Goal: Information Seeking & Learning: Learn about a topic

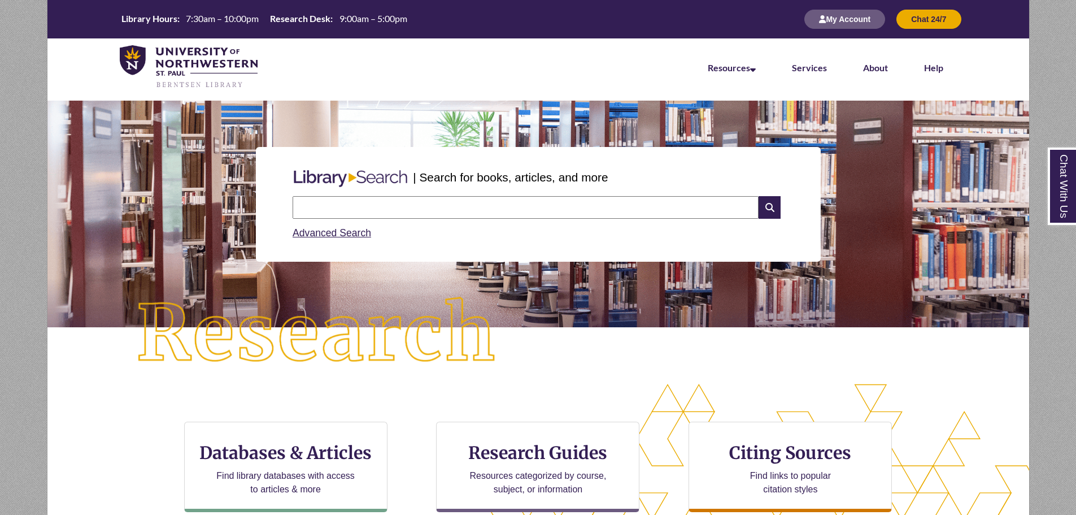
click at [421, 208] on input "text" at bounding box center [526, 207] width 466 height 23
paste input "**********"
type input "**********"
click at [766, 213] on icon at bounding box center [769, 207] width 21 height 23
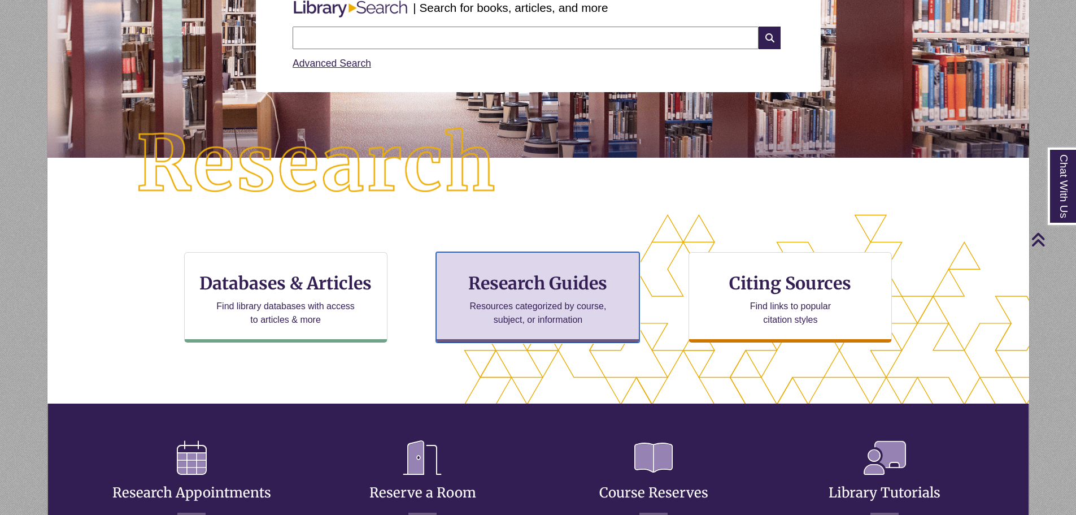
click at [503, 298] on div "Research Guides Resources categorized by course, subject, or information" at bounding box center [537, 297] width 203 height 90
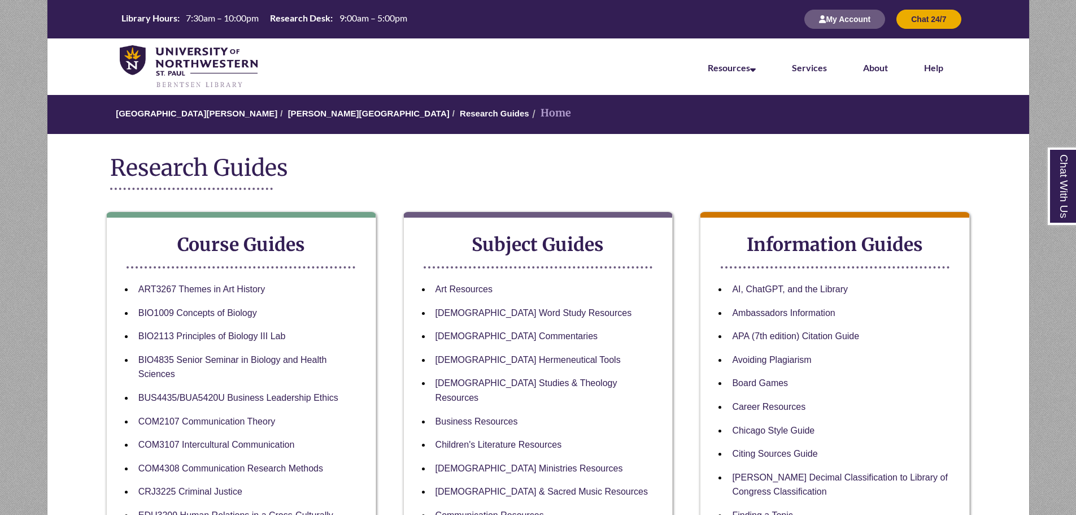
scroll to position [226, 0]
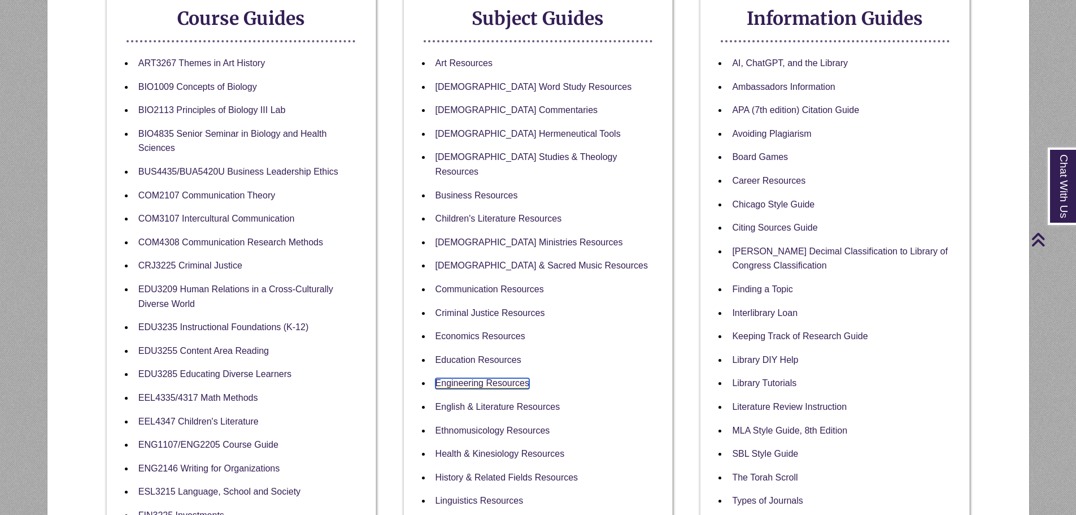
click at [473, 378] on link "Engineering Resources" at bounding box center [483, 383] width 94 height 11
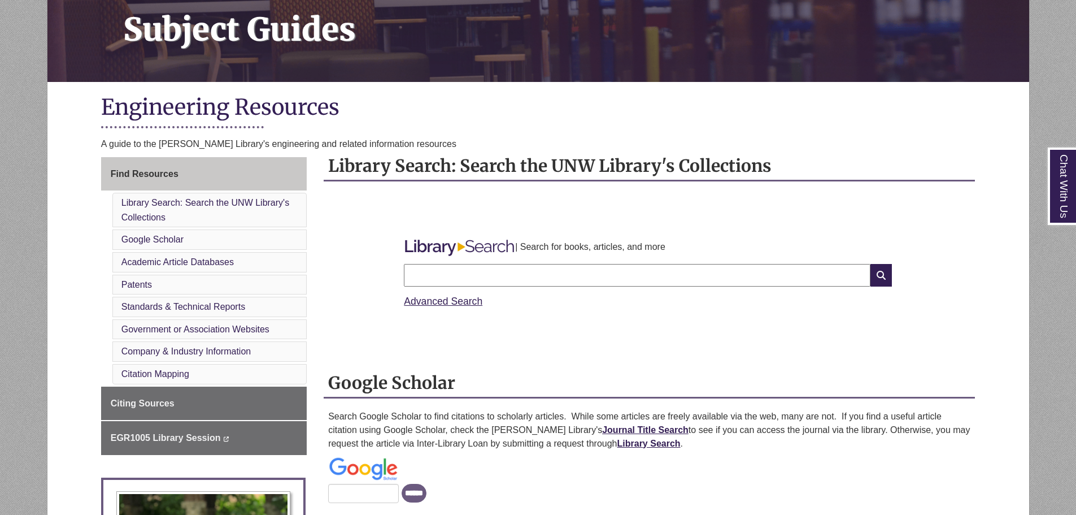
scroll to position [282, 0]
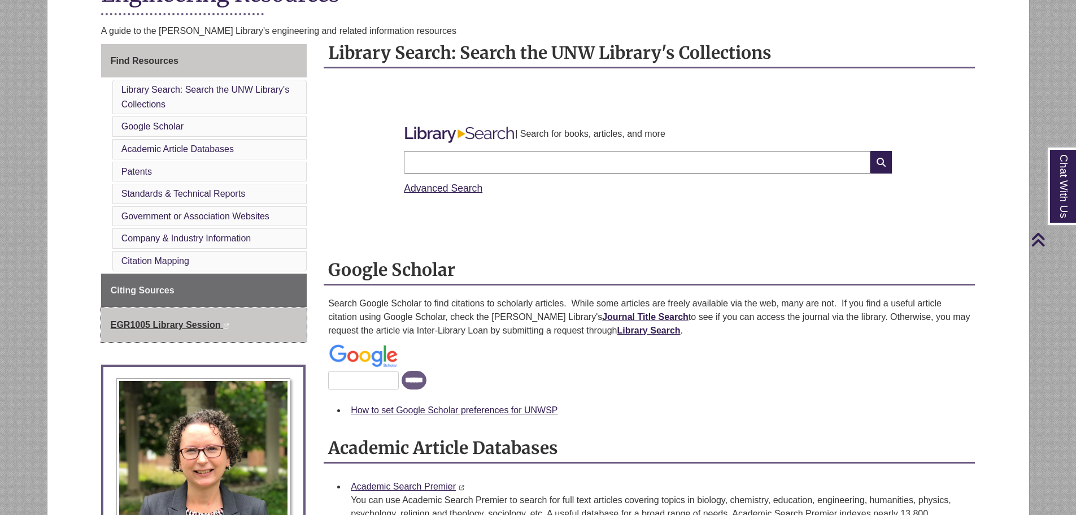
click at [205, 320] on span "EGR1005 Library Session" at bounding box center [166, 325] width 110 height 10
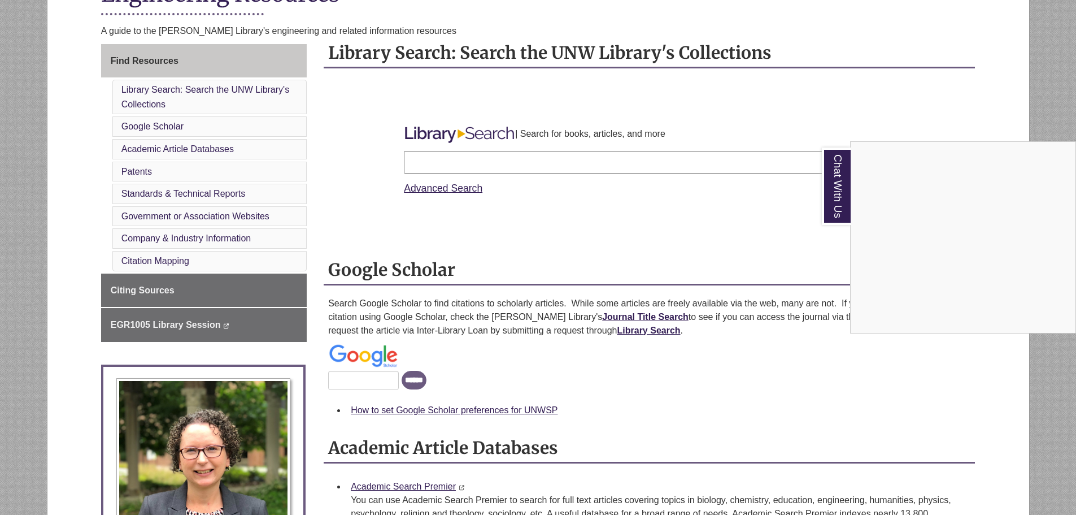
click at [202, 329] on div "Chat With Us" at bounding box center [538, 257] width 1076 height 515
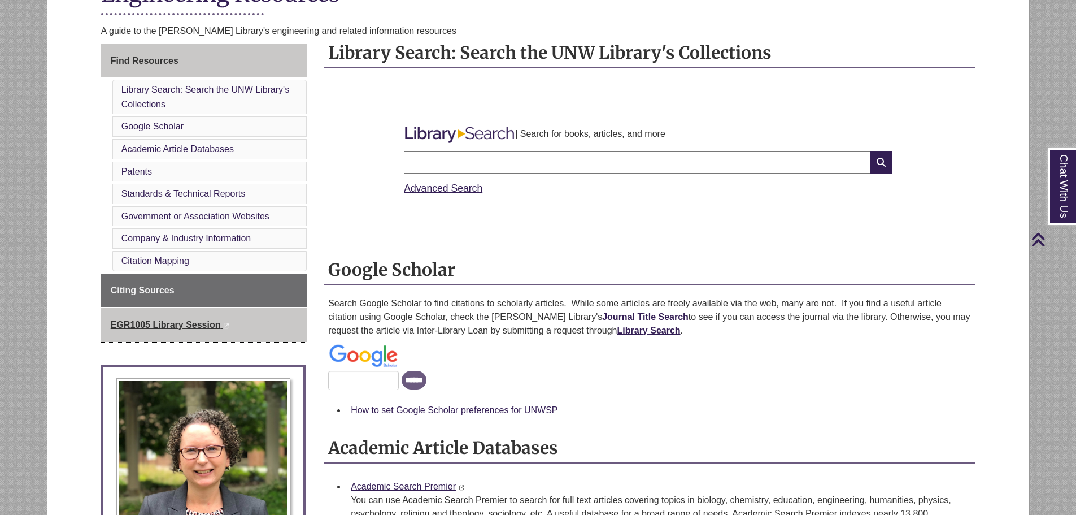
click at [202, 329] on span "EGR1005 Library Session" at bounding box center [166, 325] width 110 height 10
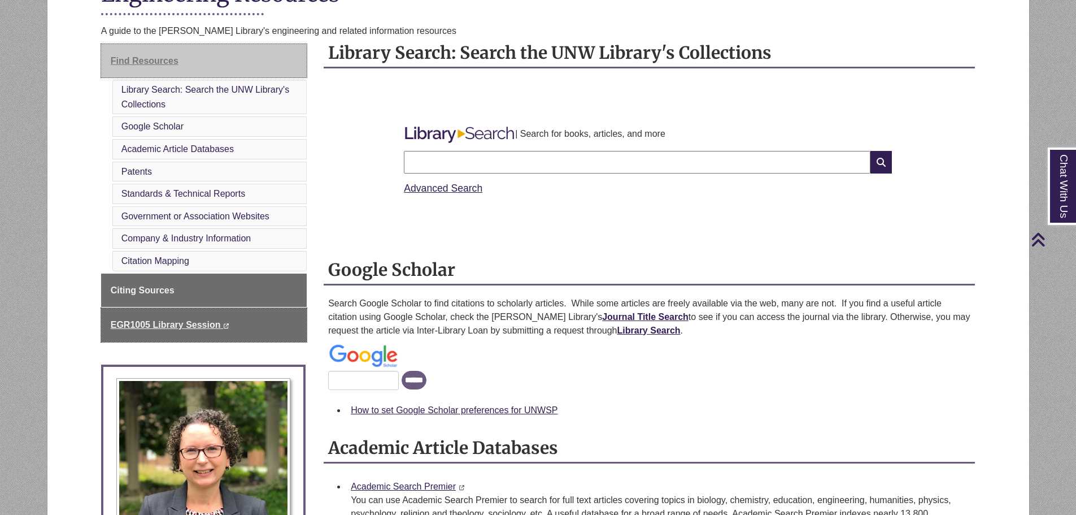
scroll to position [169, 0]
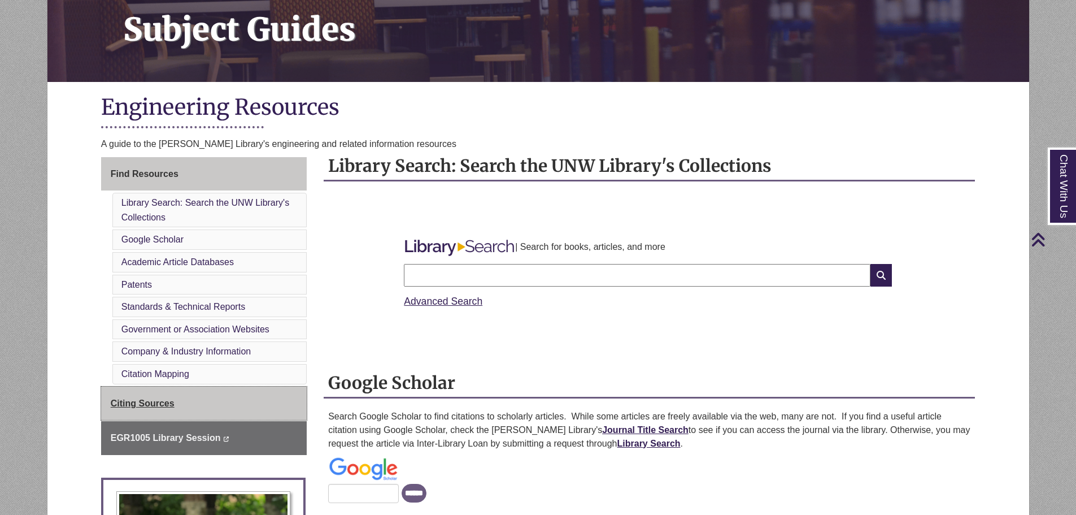
click at [146, 402] on span "Citing Sources" at bounding box center [143, 403] width 64 height 10
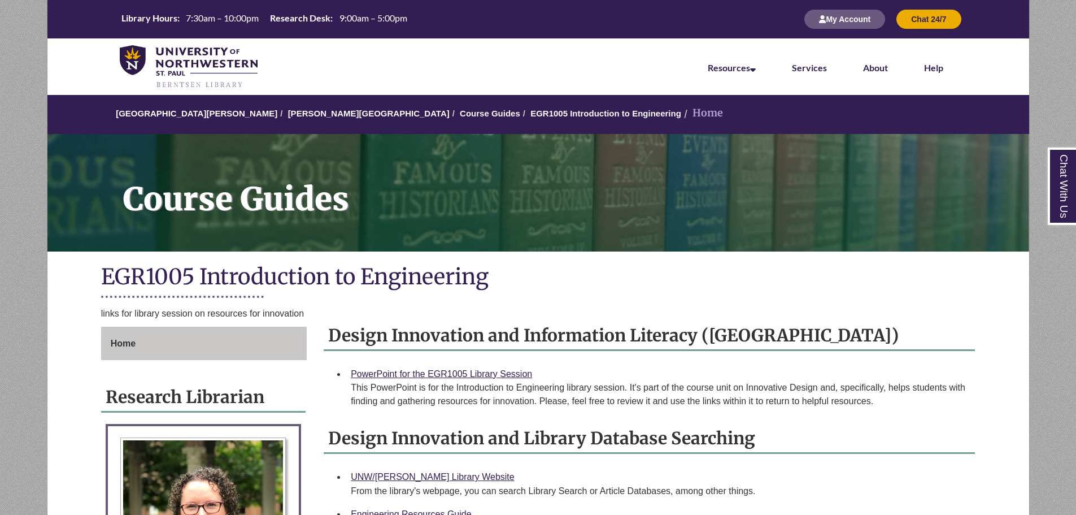
scroll to position [169, 0]
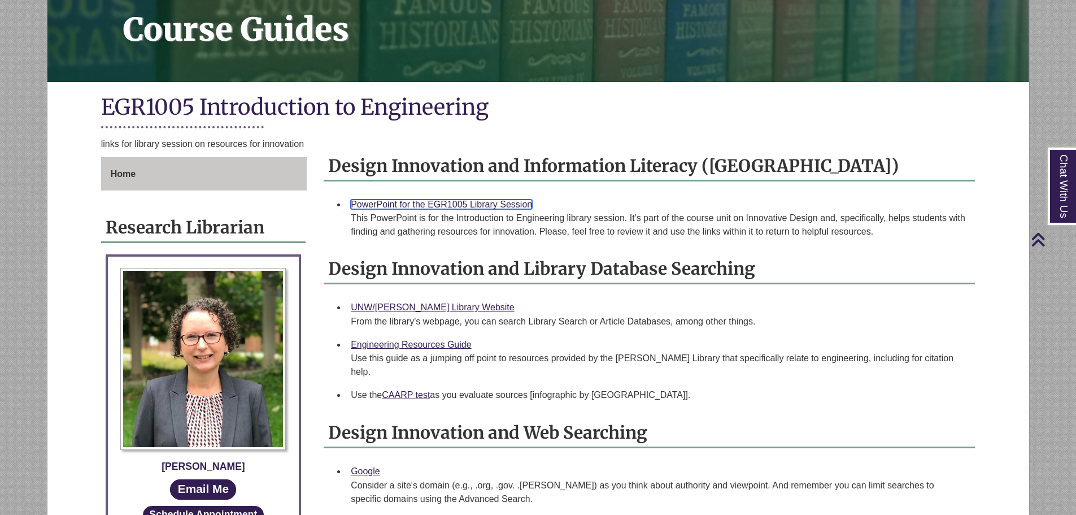
click at [502, 201] on link "PowerPoint for the EGR1005 Library Session" at bounding box center [441, 204] width 181 height 10
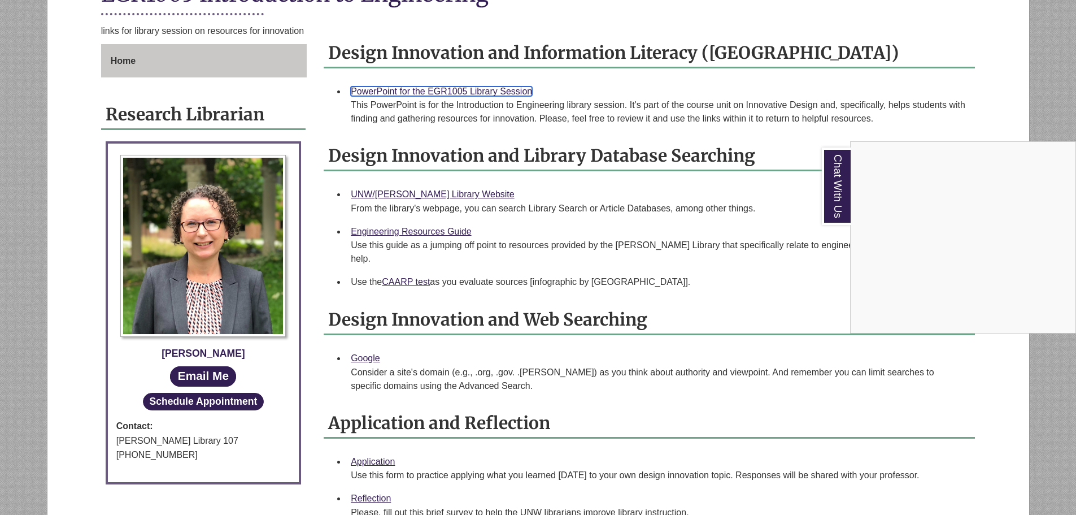
scroll to position [508, 0]
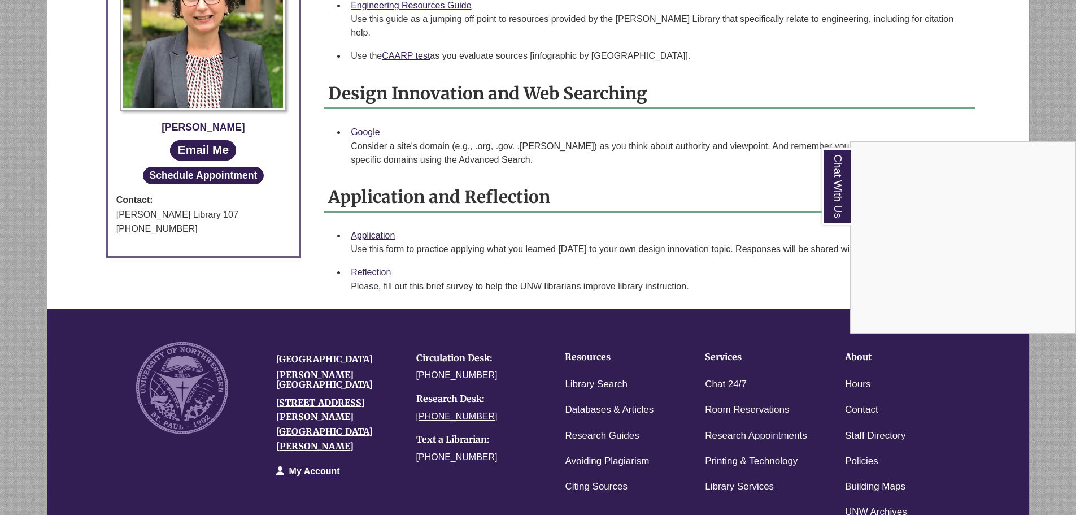
click at [381, 219] on div "Chat With Us" at bounding box center [538, 257] width 1076 height 515
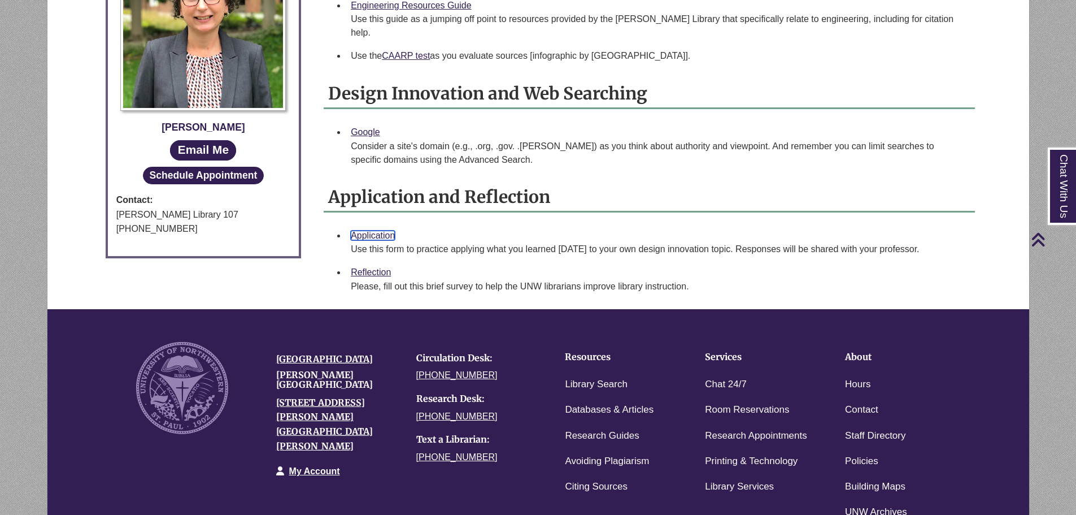
click at [381, 230] on link "Application" at bounding box center [373, 235] width 44 height 10
click at [365, 267] on link "Reflection" at bounding box center [371, 272] width 40 height 10
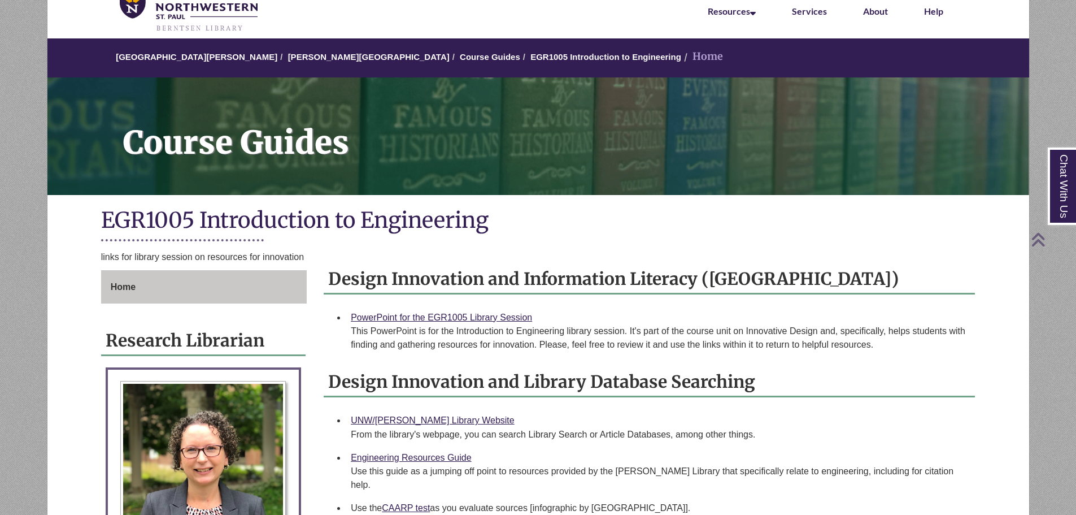
scroll to position [0, 0]
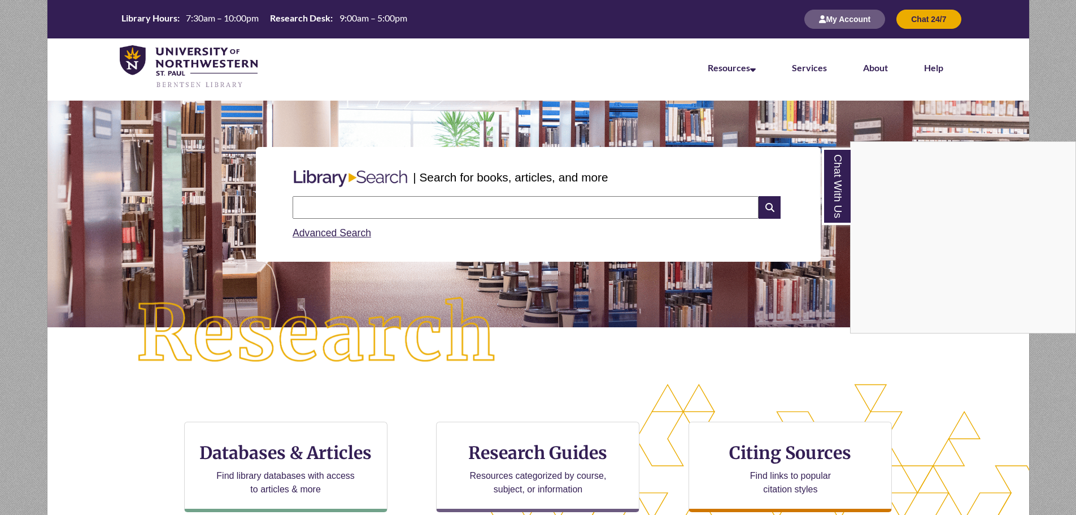
click at [474, 211] on div "Chat With Us" at bounding box center [538, 257] width 1076 height 515
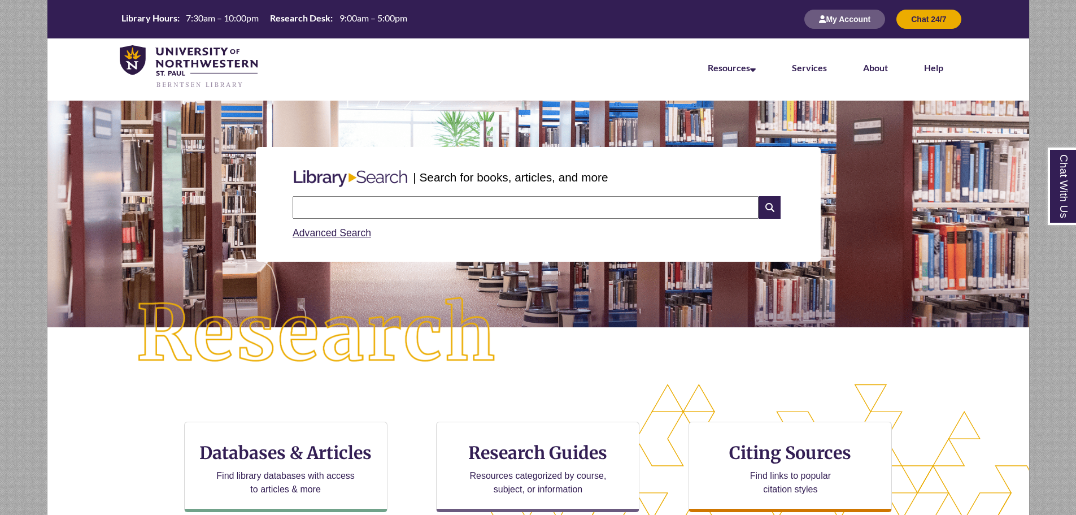
click at [473, 206] on input "text" at bounding box center [526, 207] width 466 height 23
type input "**********"
click at [770, 211] on icon at bounding box center [769, 207] width 21 height 23
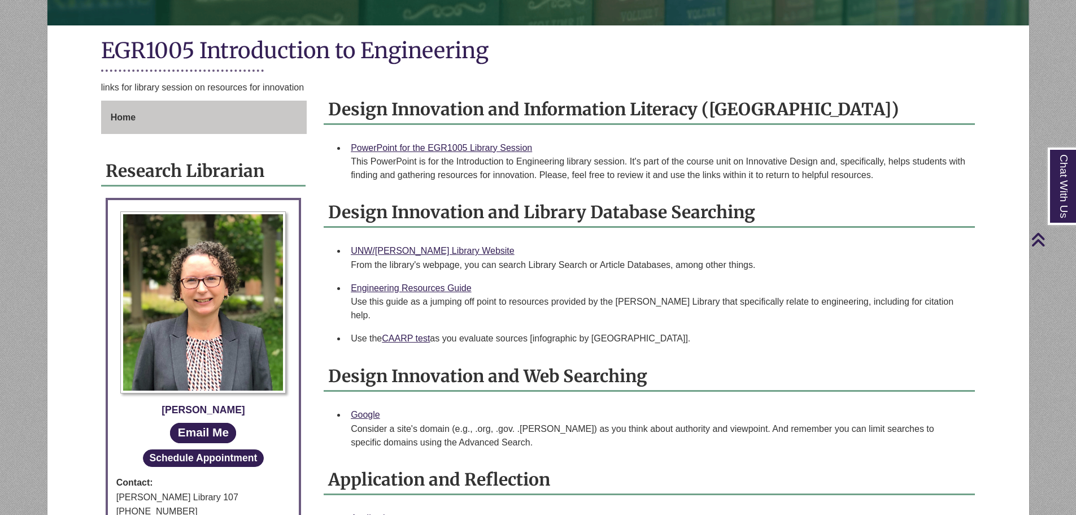
scroll to position [56, 0]
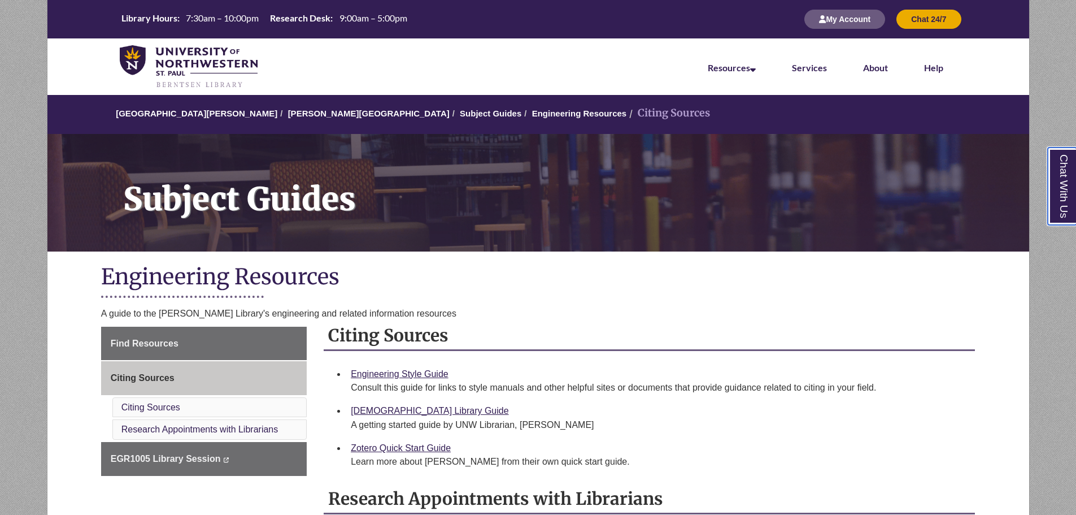
click at [1065, 198] on link "Chat With Us" at bounding box center [1062, 185] width 29 height 77
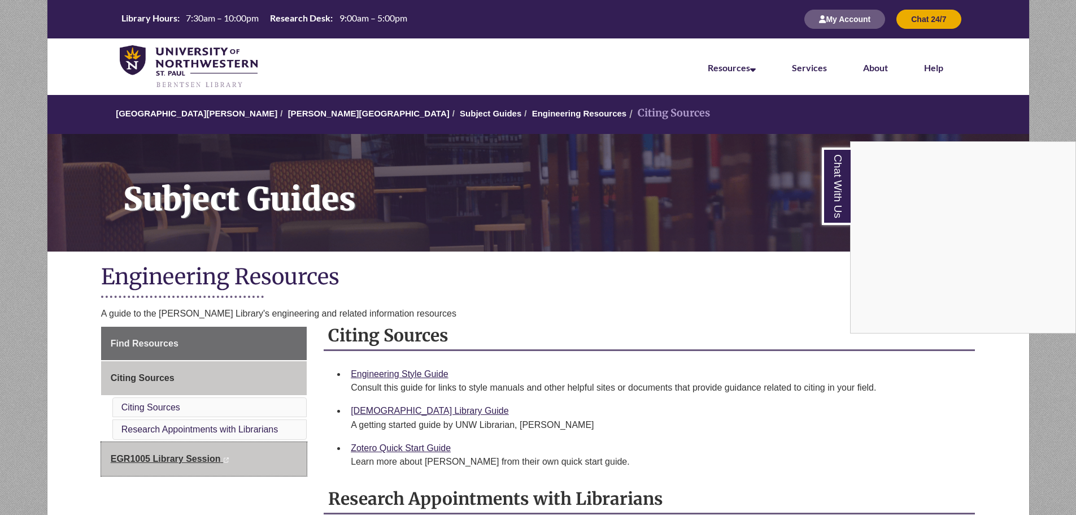
click at [165, 462] on span "EGR1005 Library Session" at bounding box center [166, 459] width 110 height 10
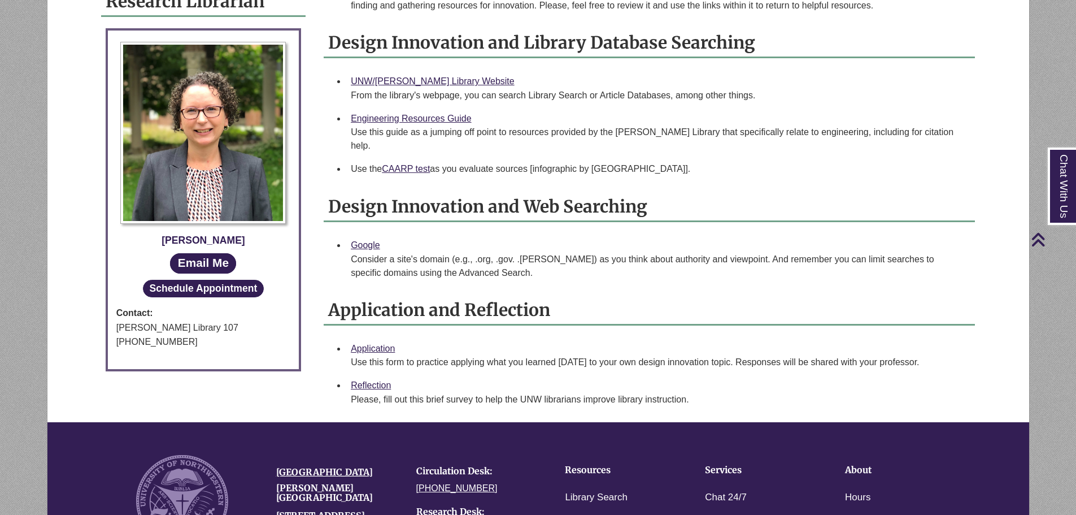
scroll to position [508, 0]
